Goal: Information Seeking & Learning: Learn about a topic

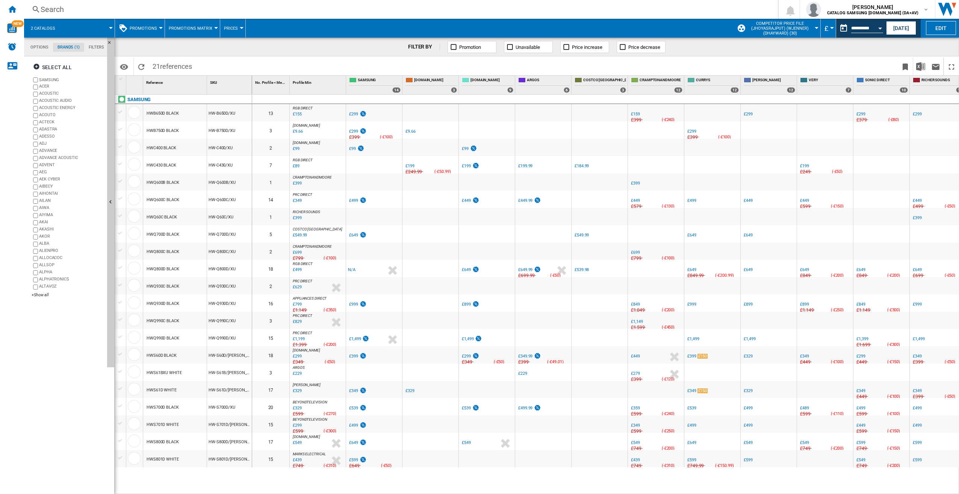
drag, startPoint x: 388, startPoint y: 249, endPoint x: 423, endPoint y: 253, distance: 35.2
click at [389, 249] on div at bounding box center [374, 250] width 56 height 17
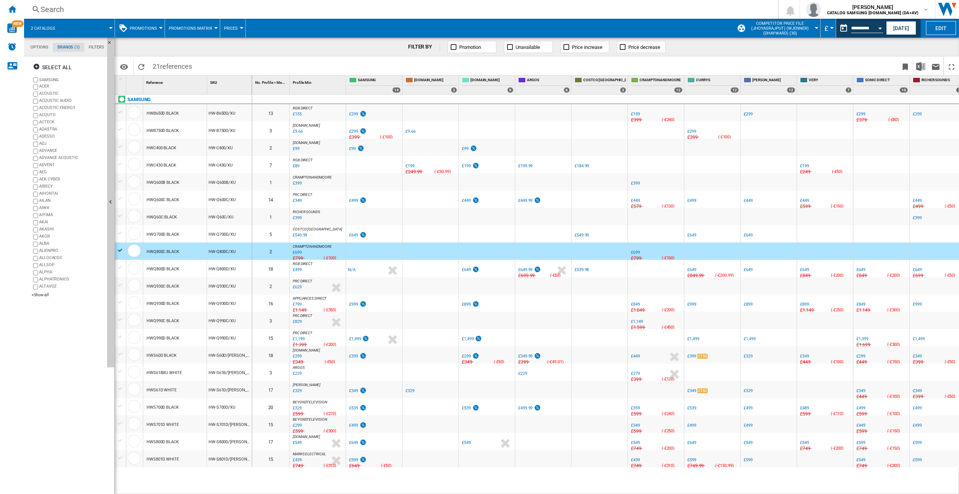
click at [441, 256] on div at bounding box center [430, 250] width 56 height 17
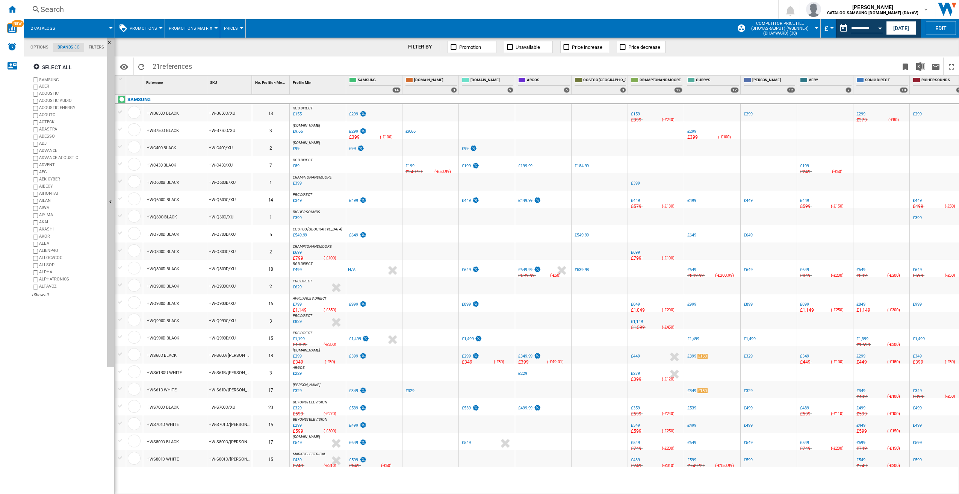
drag, startPoint x: 531, startPoint y: 171, endPoint x: 534, endPoint y: 174, distance: 4.0
click at [531, 171] on div "-1.0 % £199.99 % N/A" at bounding box center [528, 171] width 23 height 18
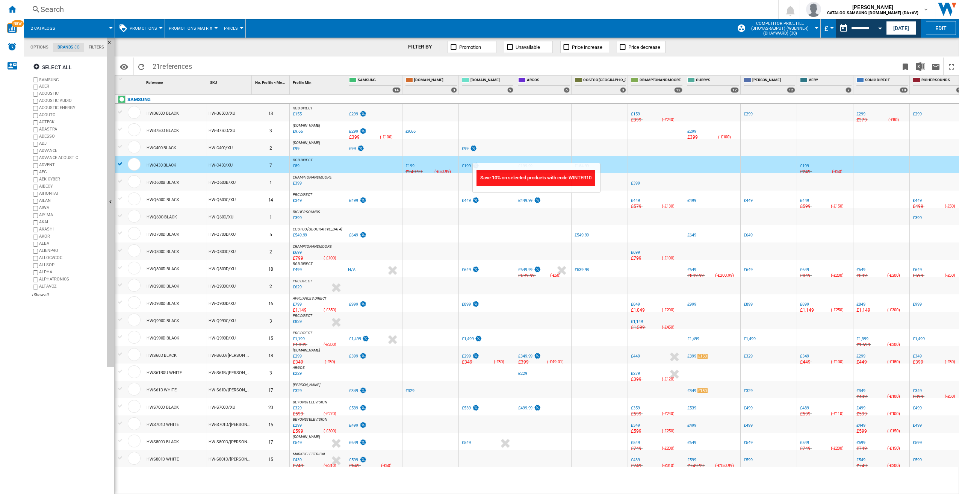
click at [533, 203] on img "test" at bounding box center [537, 200] width 8 height 6
click at [533, 200] on img "test" at bounding box center [537, 200] width 8 height 6
drag, startPoint x: 545, startPoint y: 336, endPoint x: 526, endPoint y: 340, distance: 19.3
click at [533, 286] on div at bounding box center [543, 337] width 56 height 17
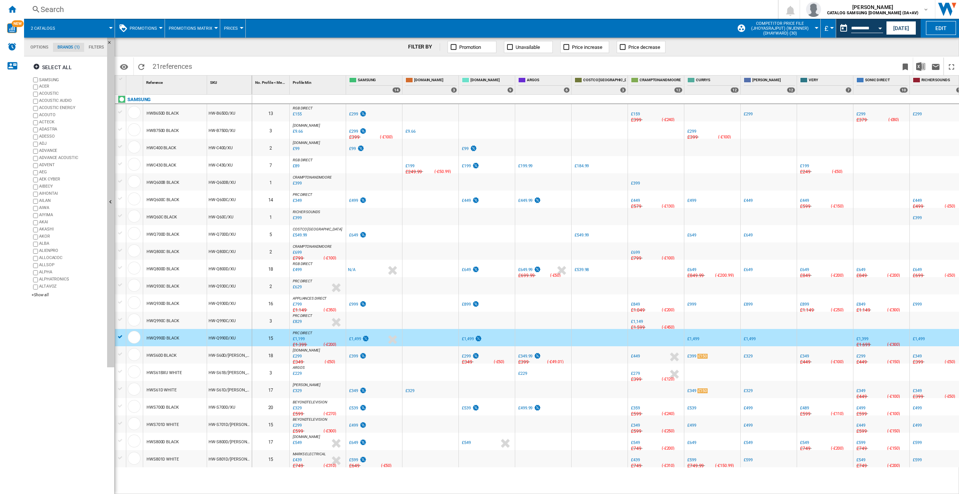
click at [297, 286] on div "£799" at bounding box center [297, 304] width 9 height 5
click at [533, 77] on span "ARGOS" at bounding box center [548, 80] width 43 height 6
drag, startPoint x: 559, startPoint y: 355, endPoint x: 558, endPoint y: 359, distance: 3.9
click at [533, 286] on div "-1.0 % £349.99 % N/A £399 ( -£49.01 ) [GEOGRAPHIC_DATA] :" at bounding box center [542, 356] width 53 height 17
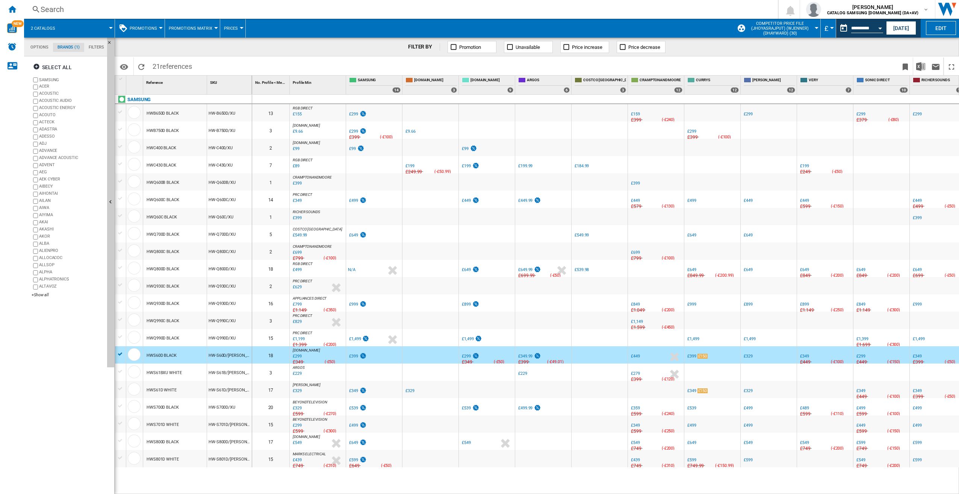
click at [533, 131] on div at bounding box center [543, 129] width 56 height 17
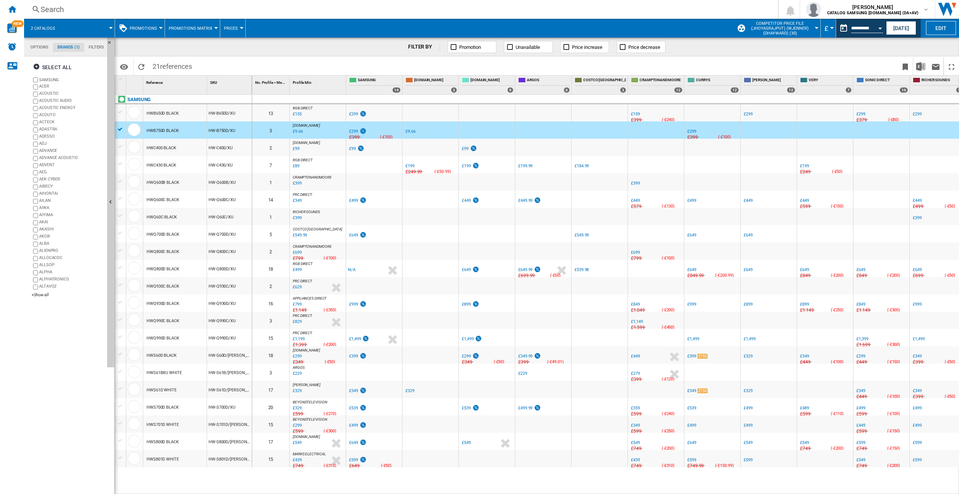
drag, startPoint x: 197, startPoint y: 201, endPoint x: 205, endPoint y: 199, distance: 8.8
click at [202, 200] on div "HWQ600C BLACK" at bounding box center [174, 198] width 63 height 17
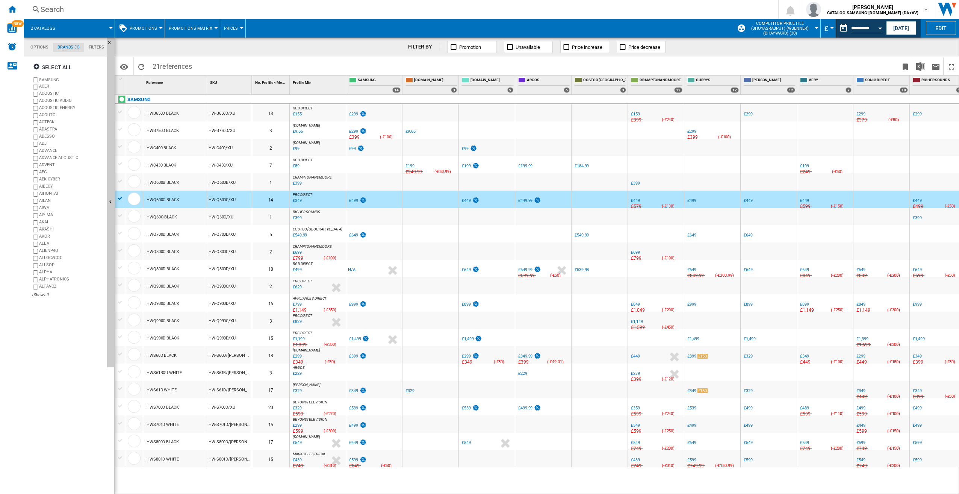
click at [204, 146] on div "HWC400 BLACK" at bounding box center [174, 147] width 63 height 17
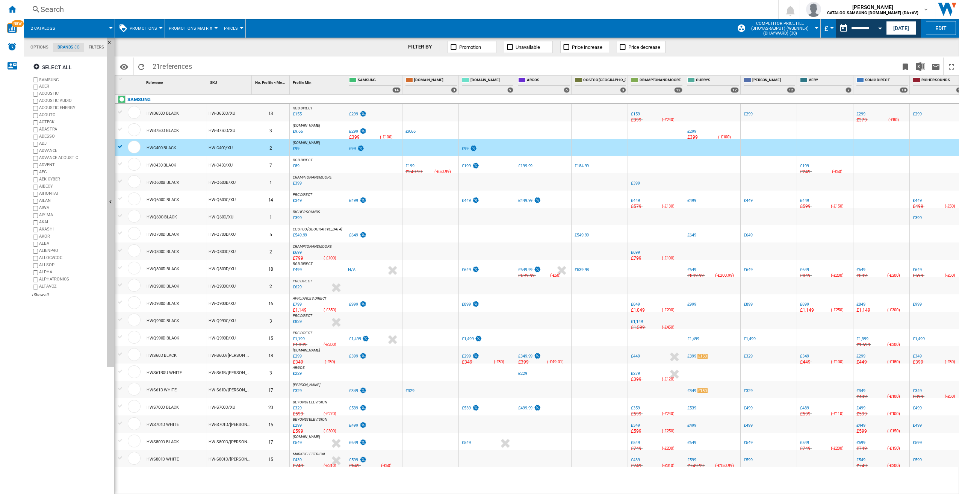
drag, startPoint x: 177, startPoint y: 310, endPoint x: 155, endPoint y: 267, distance: 48.0
click at [174, 286] on div "HWQ930D BLACK" at bounding box center [162, 303] width 33 height 17
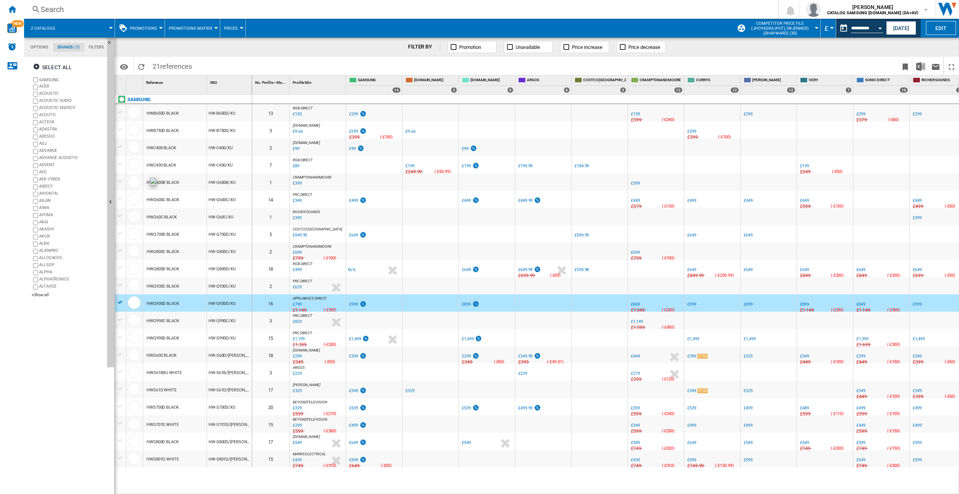
click at [138, 180] on div at bounding box center [134, 181] width 13 height 13
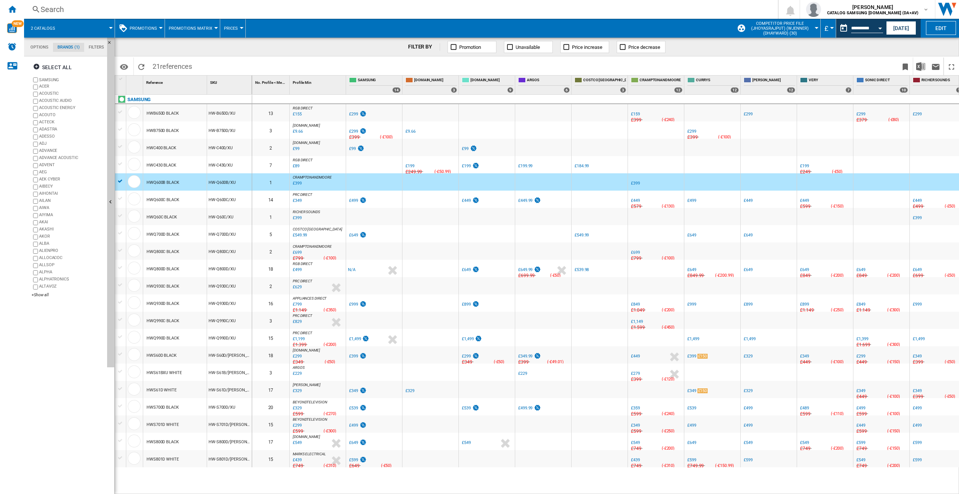
click at [165, 269] on div "HWQ800D BLACK" at bounding box center [162, 268] width 33 height 17
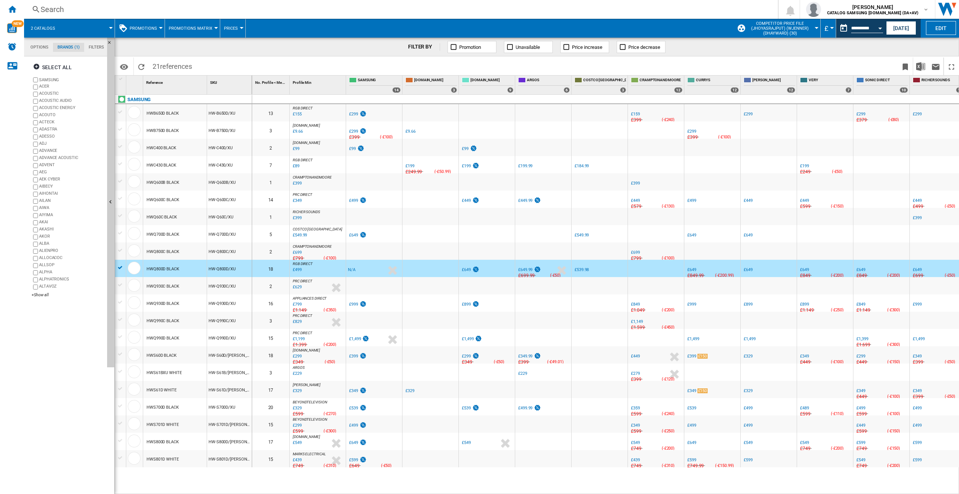
drag, startPoint x: 173, startPoint y: 312, endPoint x: 155, endPoint y: 323, distance: 20.8
click at [171, 286] on div "HWQ990C BLACK" at bounding box center [162, 320] width 33 height 17
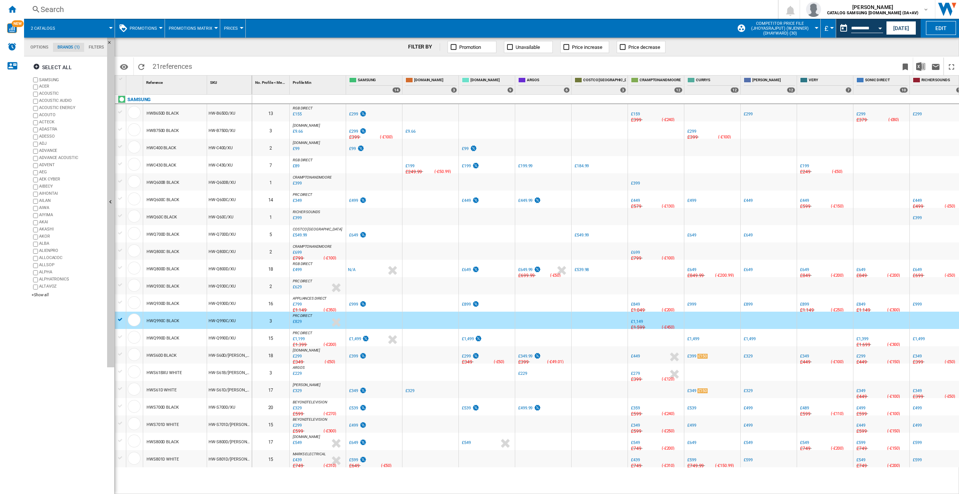
click at [119, 286] on div at bounding box center [120, 319] width 8 height 7
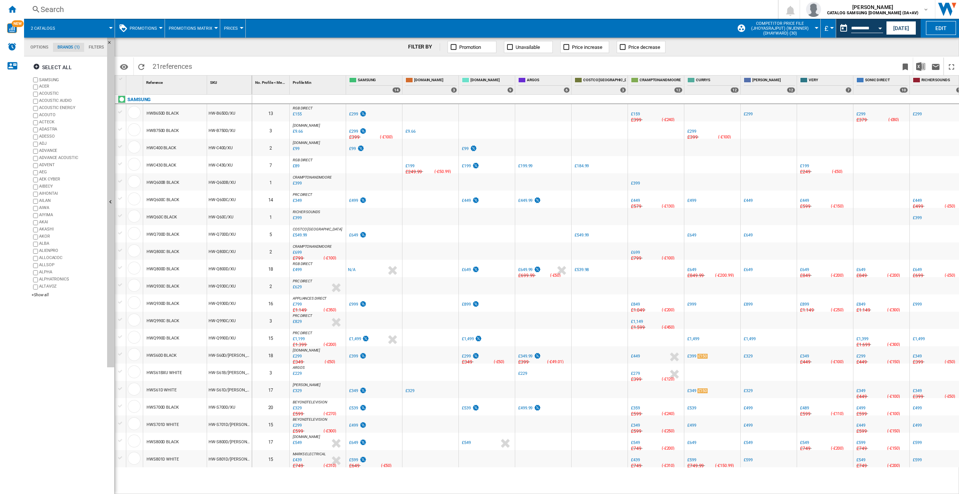
click at [119, 286] on div at bounding box center [120, 319] width 8 height 7
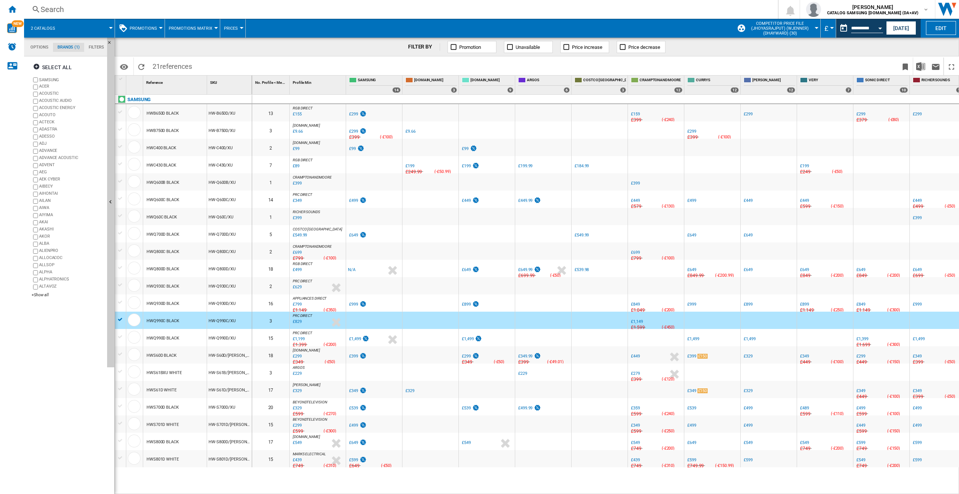
click at [119, 286] on div at bounding box center [120, 319] width 8 height 7
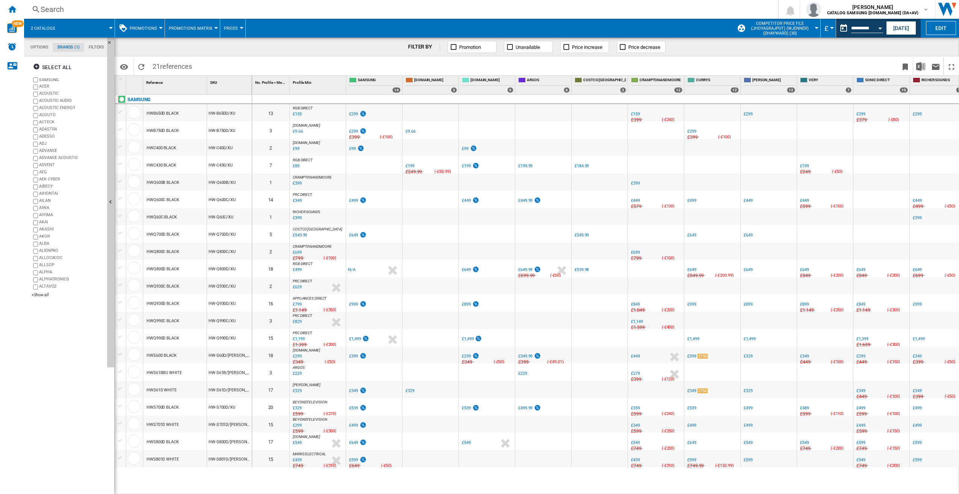
click at [175, 286] on div "HWS60D BLACK" at bounding box center [161, 355] width 30 height 17
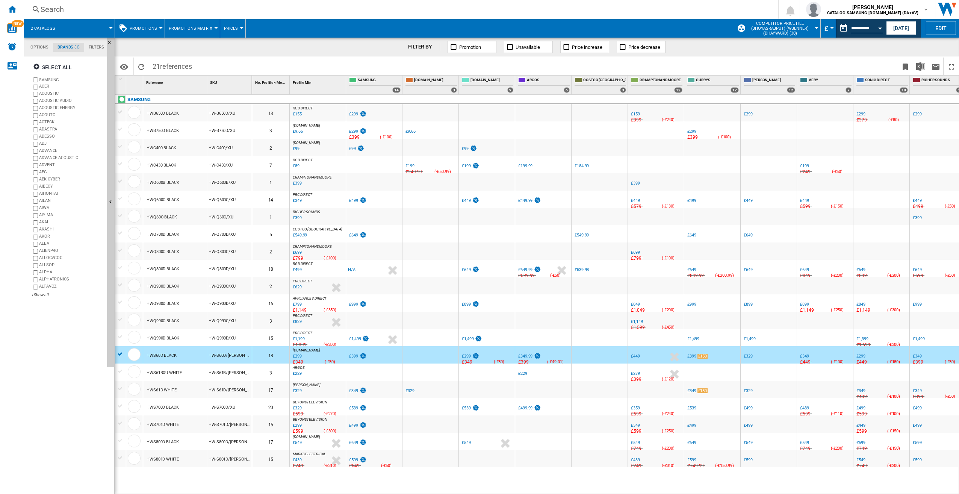
click at [121, 286] on div at bounding box center [120, 353] width 8 height 7
